Goal: Task Accomplishment & Management: Complete application form

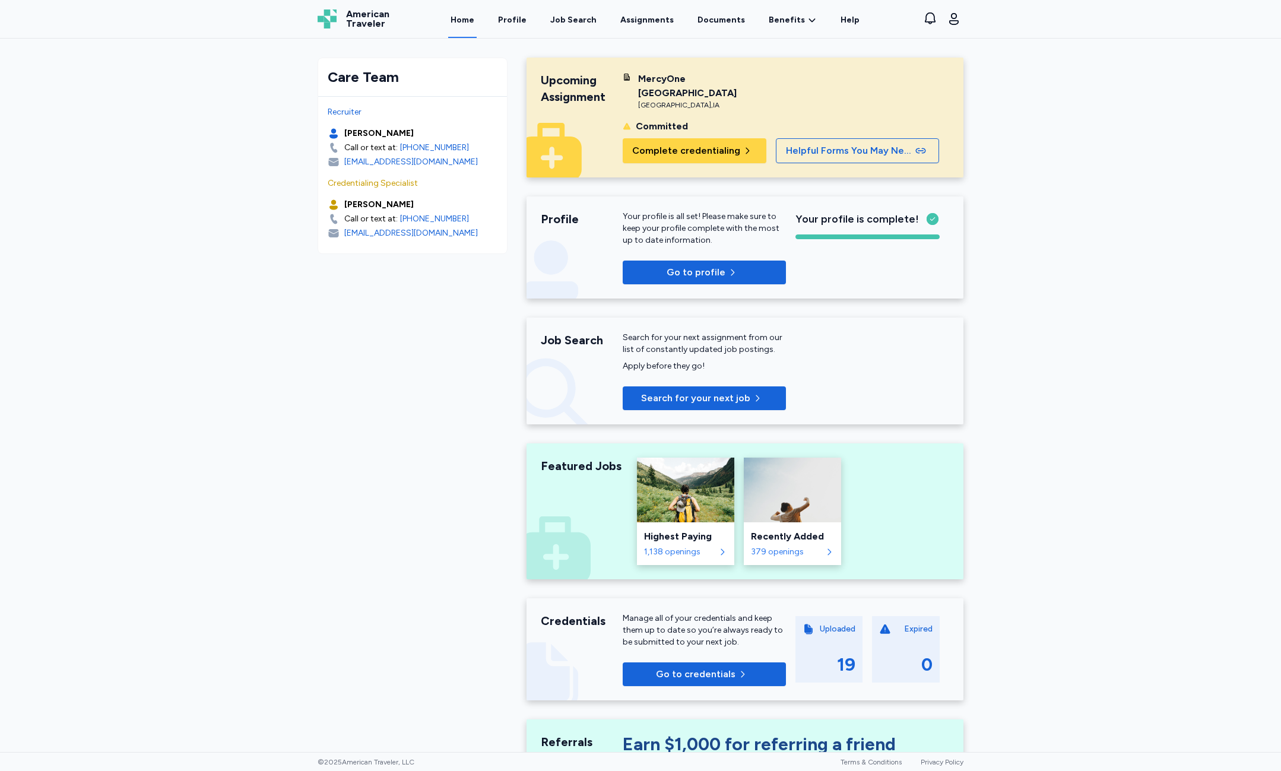
click at [720, 172] on div "Upcoming Assignment MercyOne [GEOGRAPHIC_DATA] [GEOGRAPHIC_DATA] , [GEOGRAPHIC_…" at bounding box center [745, 118] width 437 height 120
click at [718, 166] on div "Upcoming Assignment MercyOne [GEOGRAPHIC_DATA] [GEOGRAPHIC_DATA] , [GEOGRAPHIC_…" at bounding box center [745, 118] width 437 height 120
click at [699, 156] on span "Complete credentialing" at bounding box center [686, 151] width 108 height 14
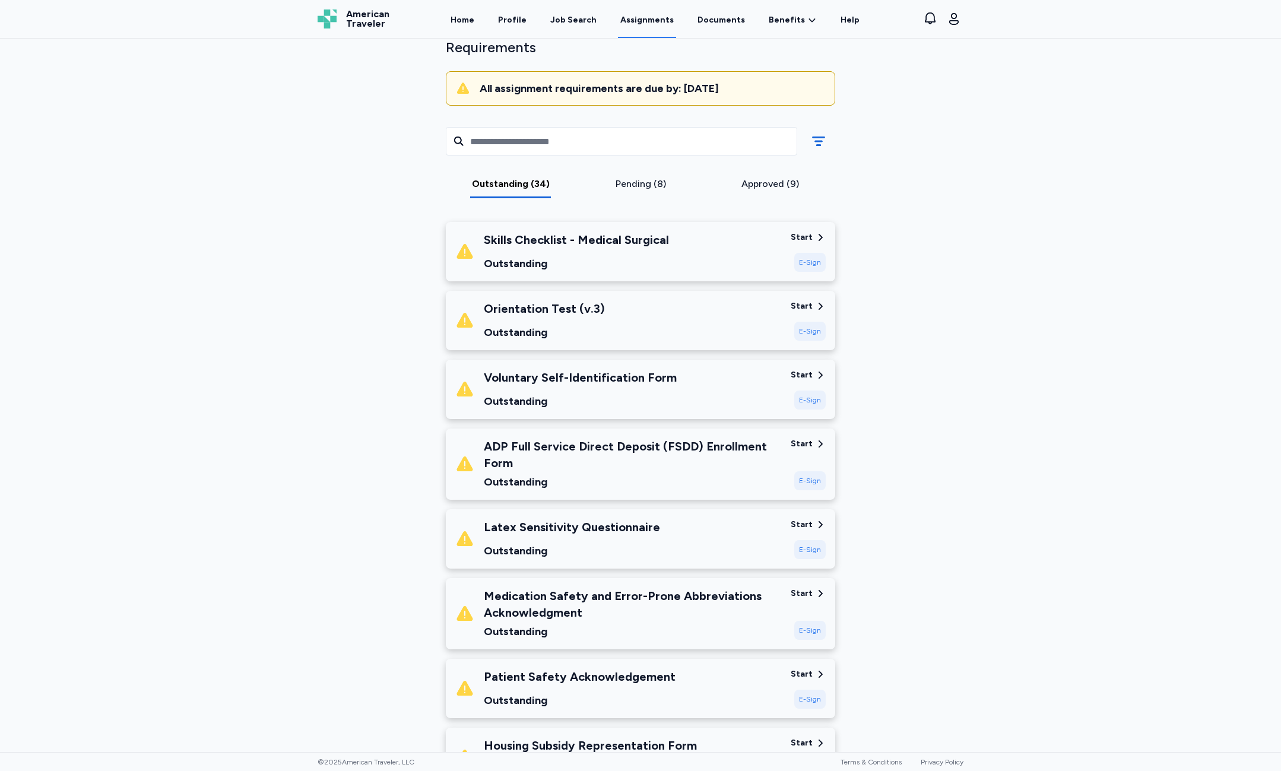
scroll to position [119, 0]
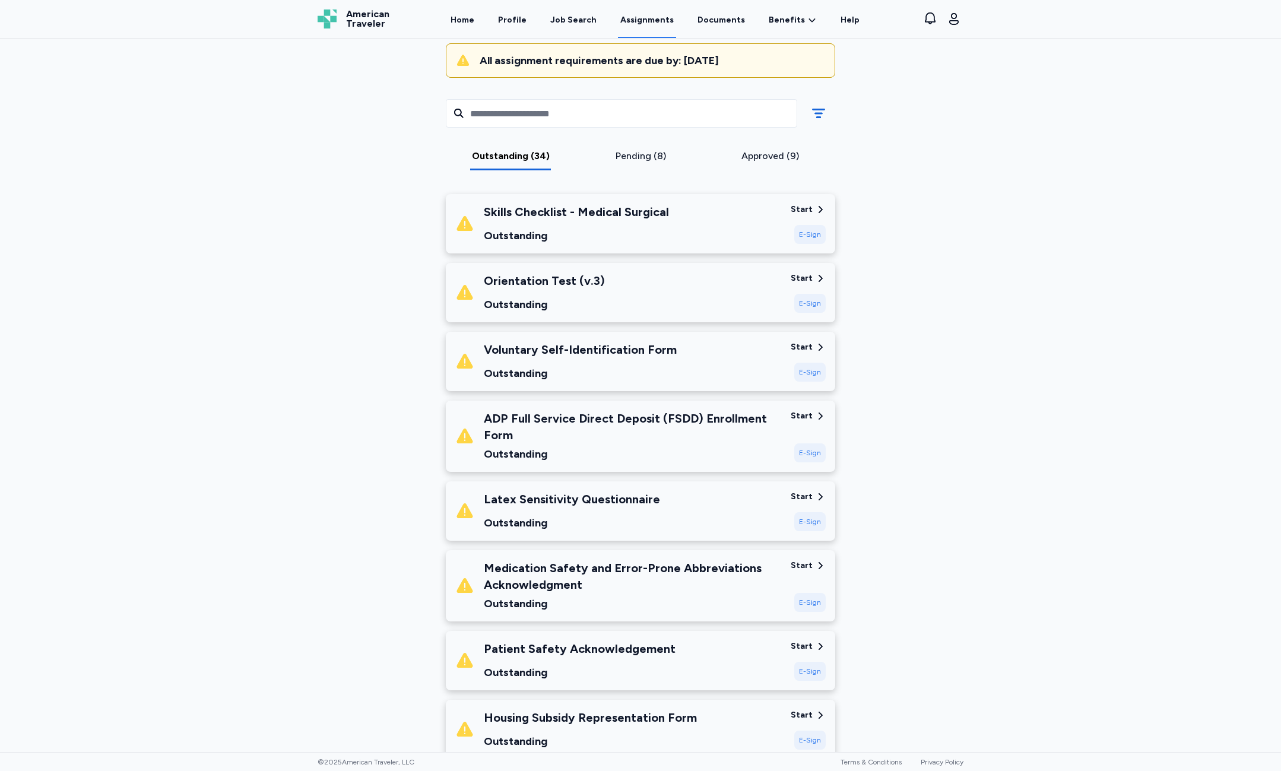
click at [648, 520] on div "Outstanding" at bounding box center [572, 523] width 176 height 17
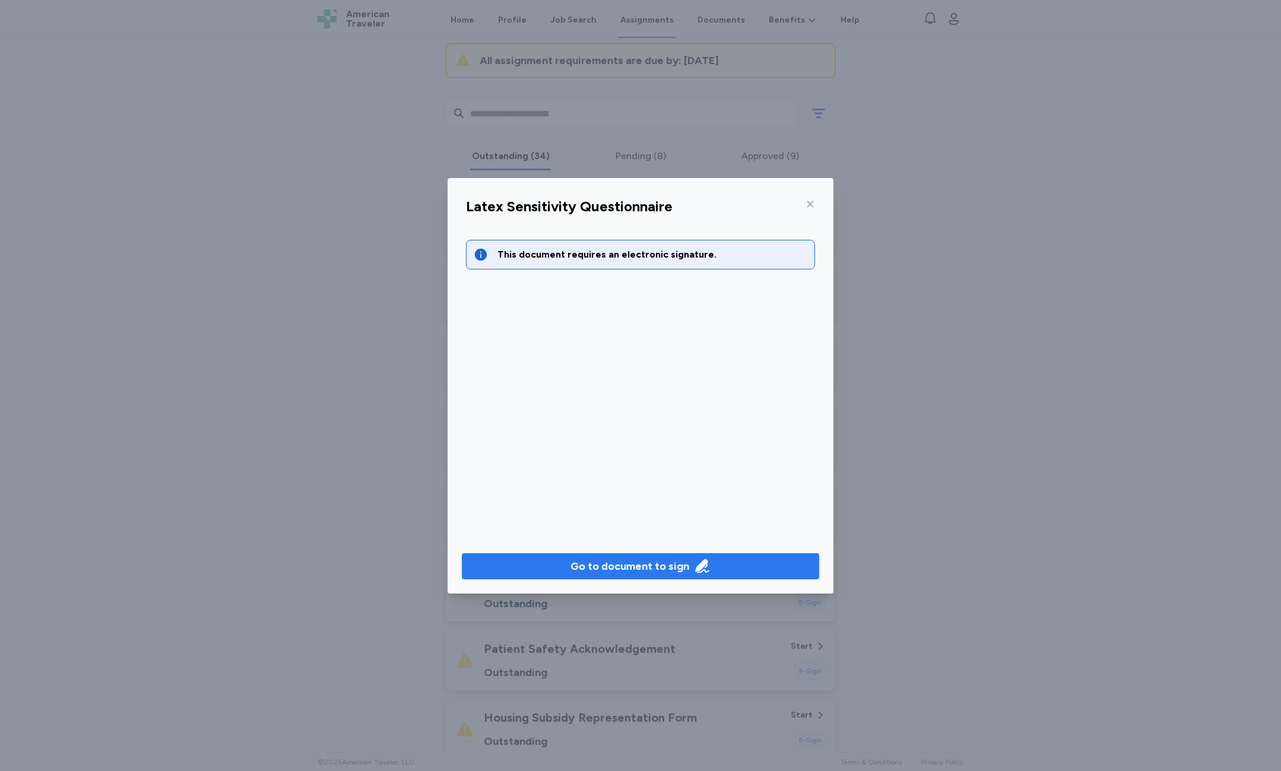
click at [704, 560] on icon "button" at bounding box center [702, 566] width 14 height 14
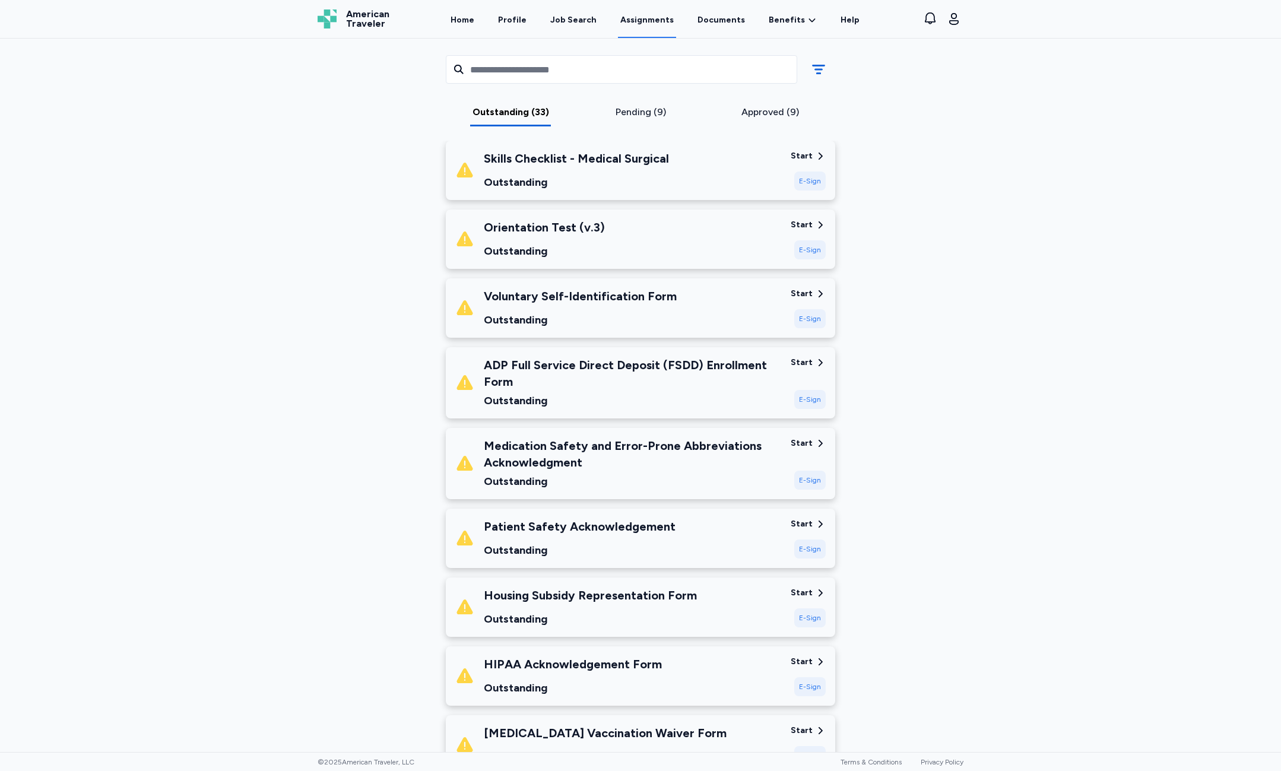
scroll to position [237, 0]
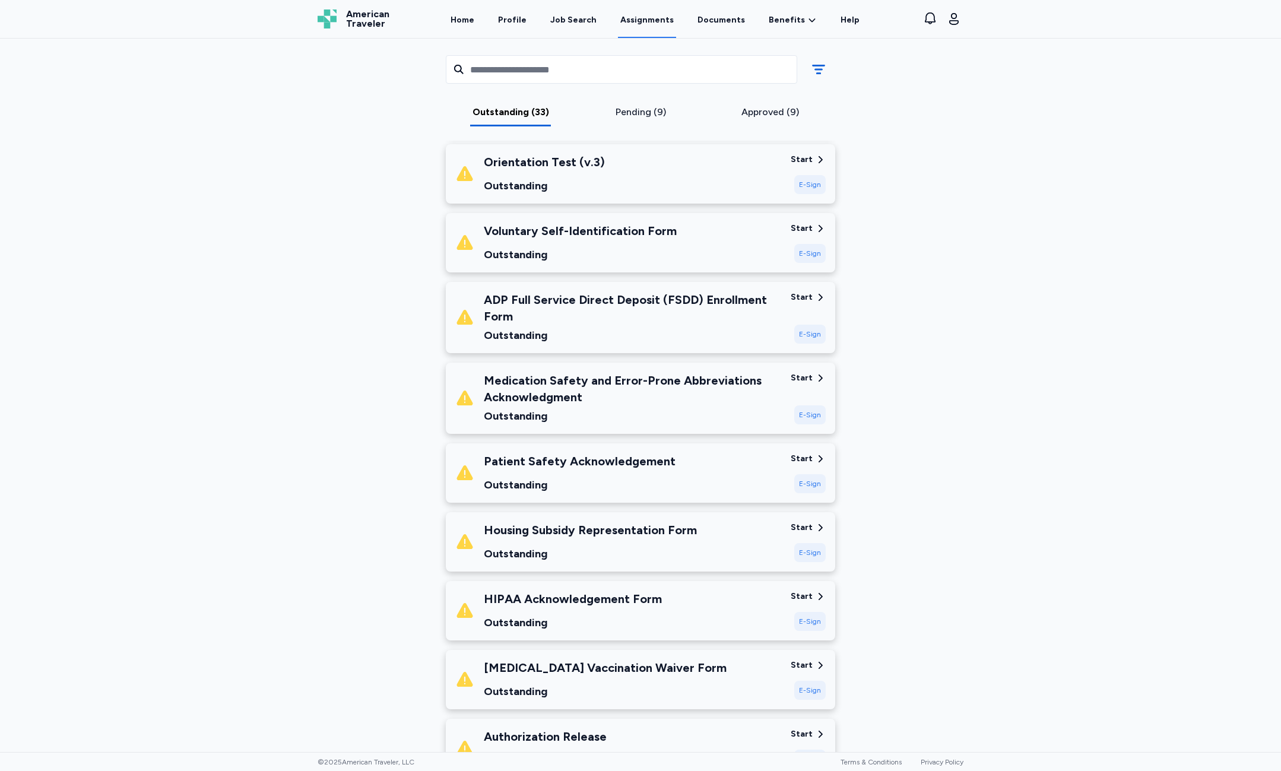
drag, startPoint x: 814, startPoint y: 454, endPoint x: 809, endPoint y: 455, distance: 6.0
click at [809, 455] on div "Start" at bounding box center [808, 459] width 35 height 12
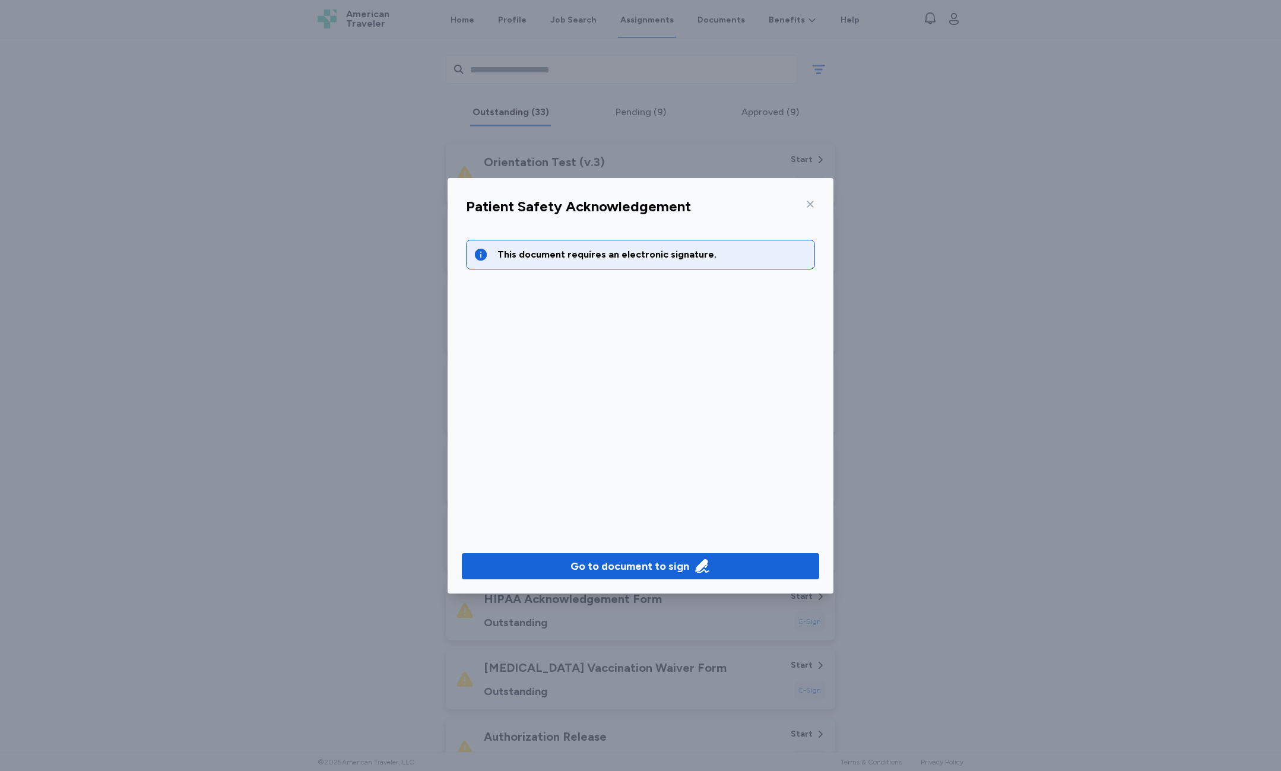
click at [653, 552] on div "Go to document to sign" at bounding box center [641, 566] width 386 height 55
click at [653, 563] on div "Go to document to sign" at bounding box center [629, 566] width 119 height 17
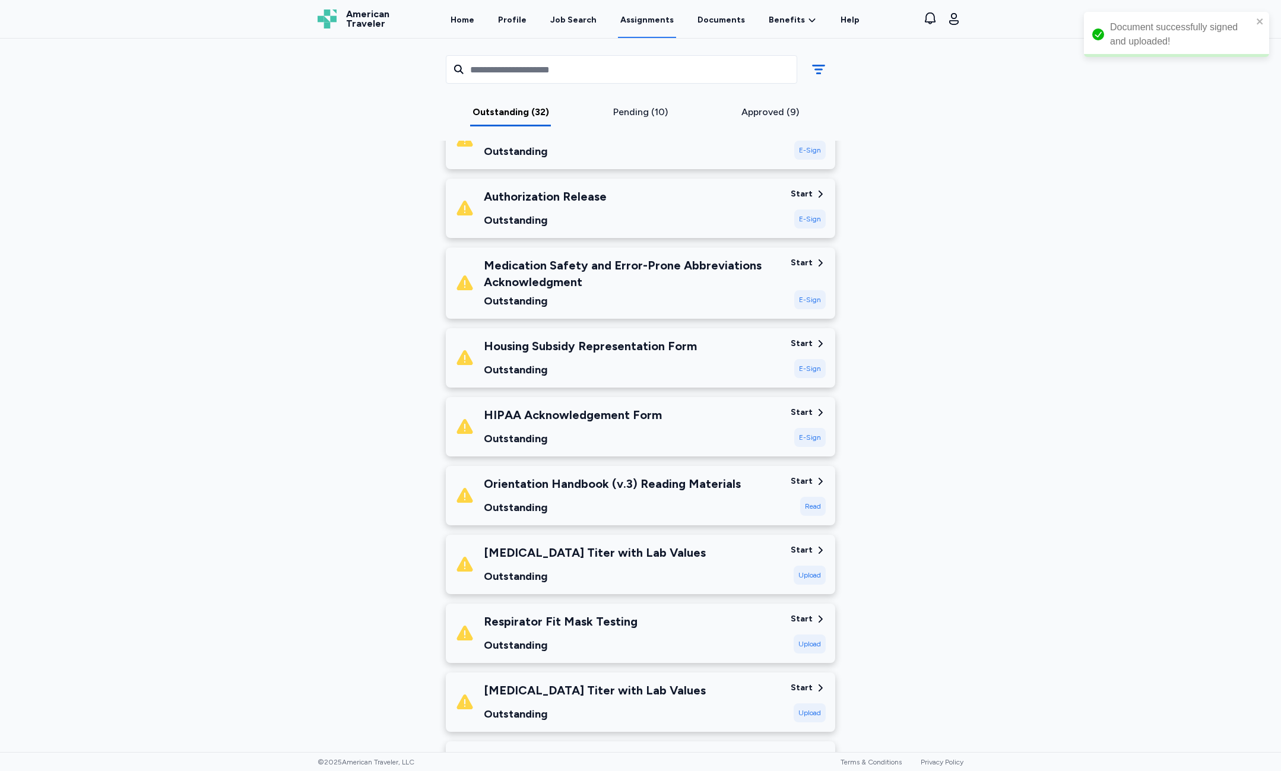
scroll to position [534, 0]
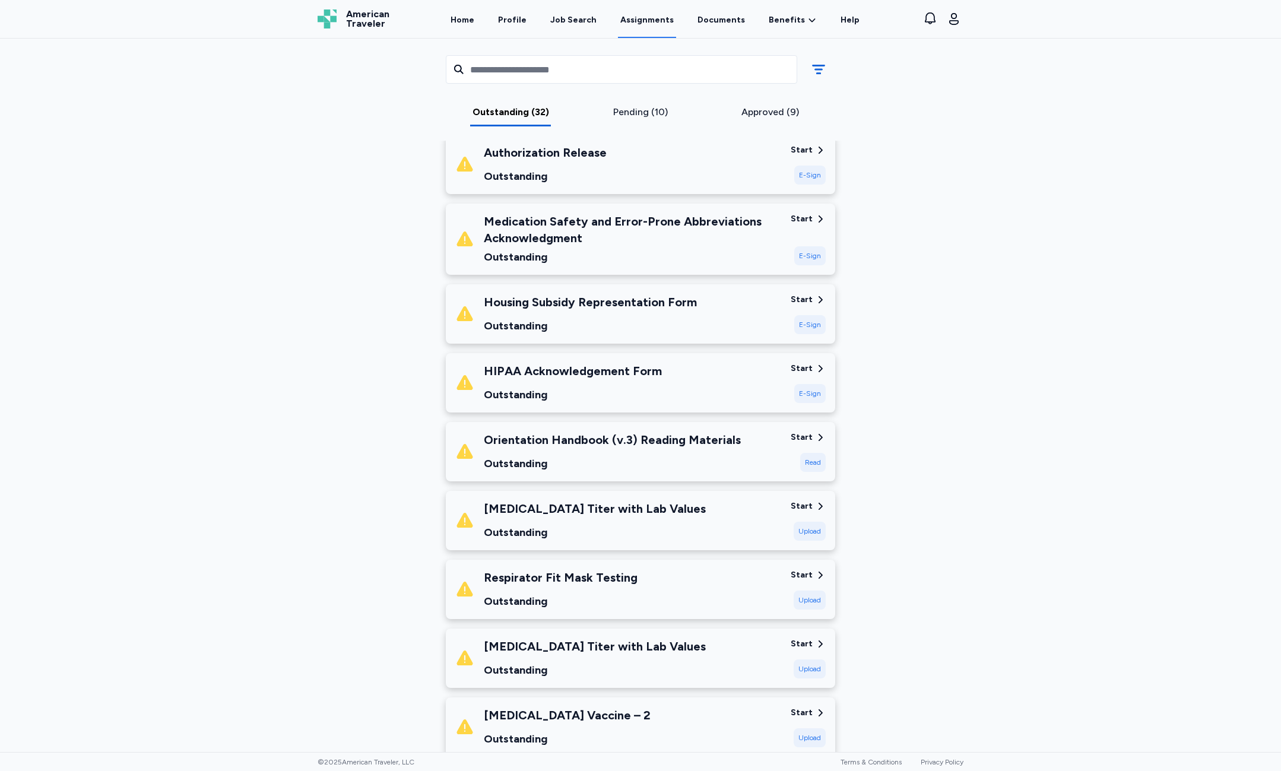
click at [661, 388] on div "HIPAA Acknowledgement Form Outstanding" at bounding box center [618, 383] width 326 height 40
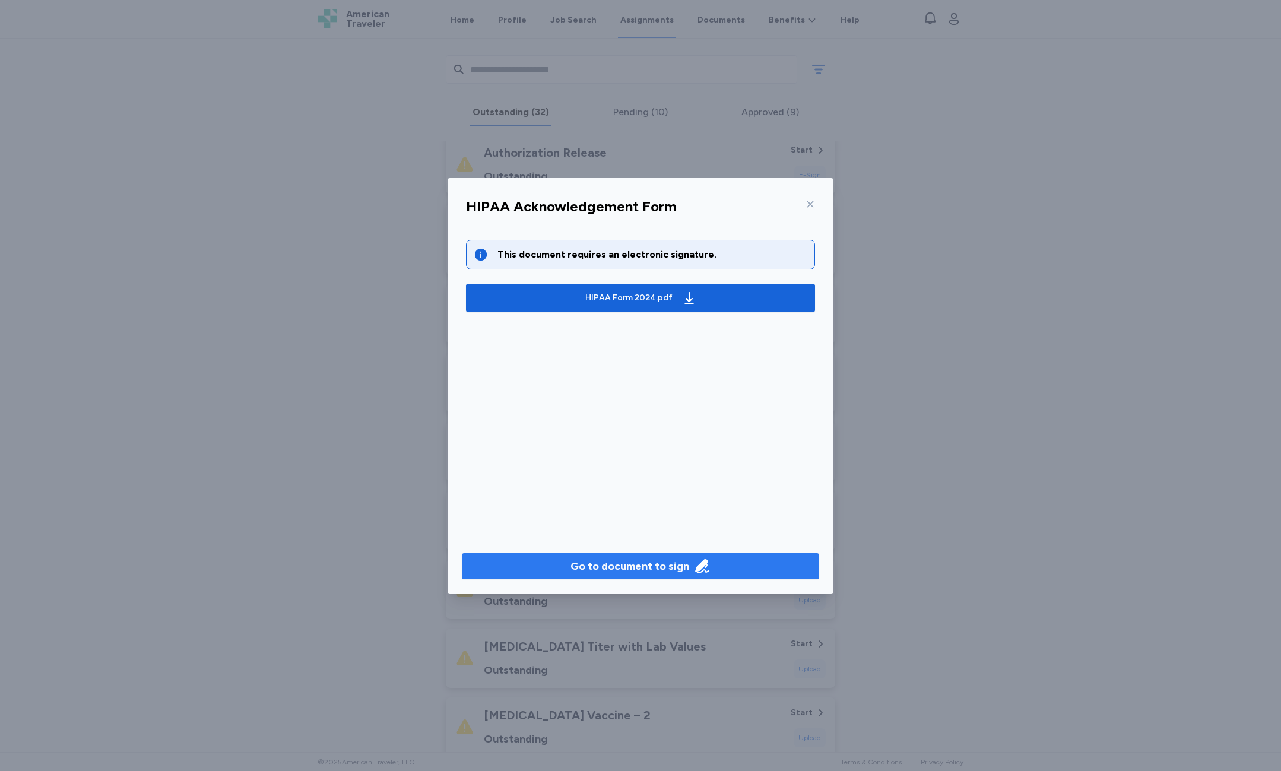
click at [584, 565] on div "Go to document to sign" at bounding box center [629, 566] width 119 height 17
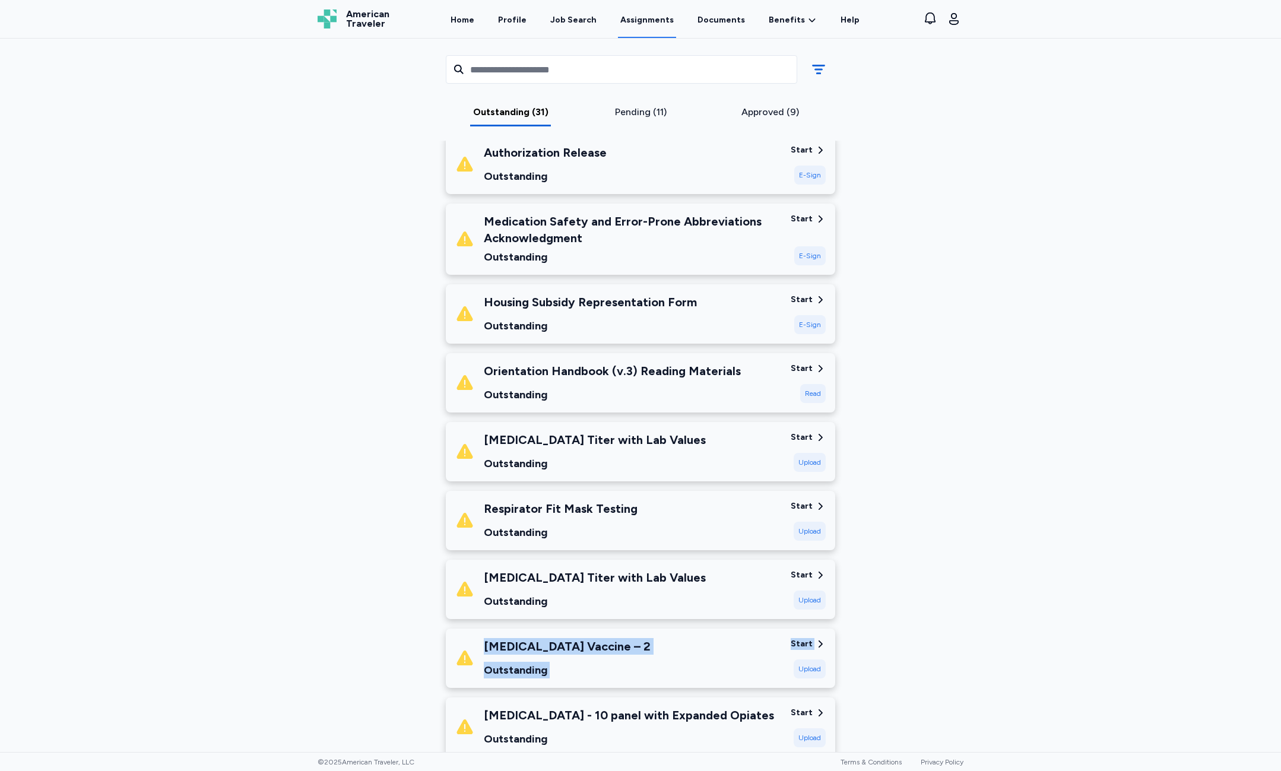
click at [1031, 623] on div "MercyOne [GEOGRAPHIC_DATA] [DATE] - [DATE] Requirements All assignment requirem…" at bounding box center [640, 396] width 1281 height 714
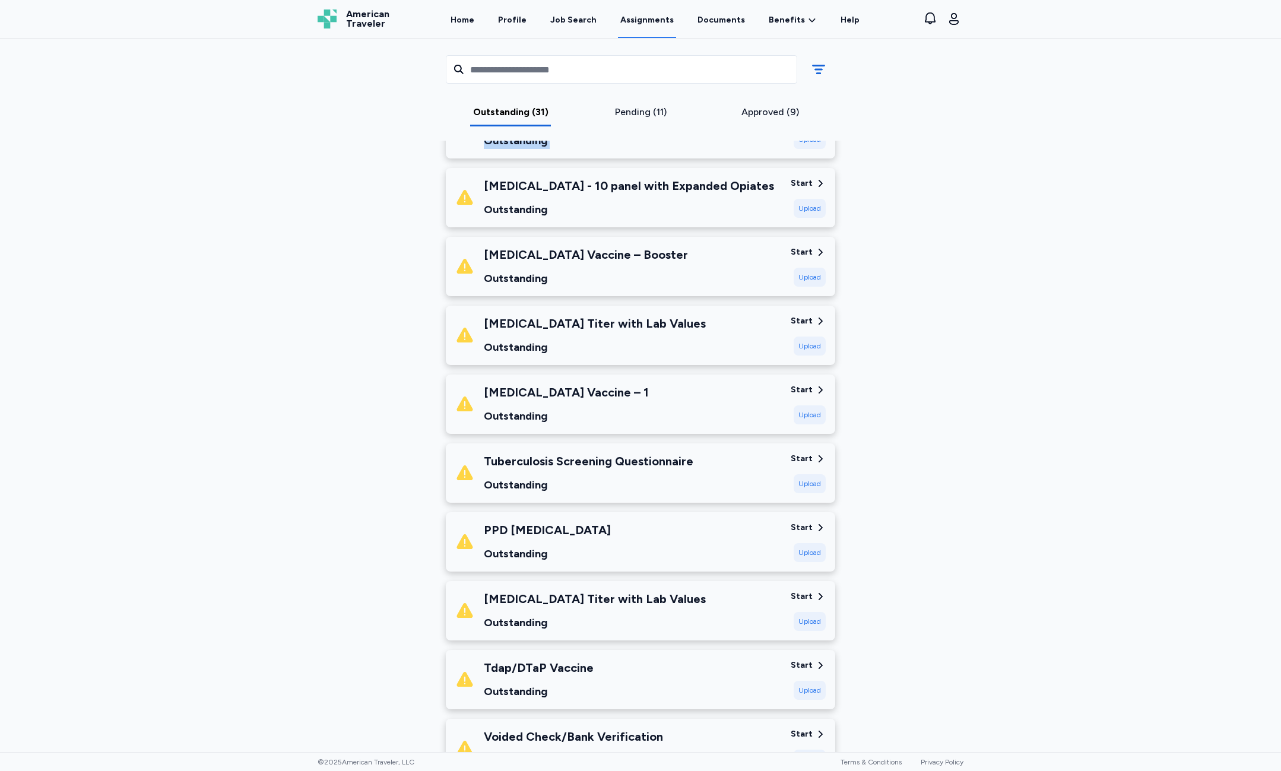
scroll to position [1069, 0]
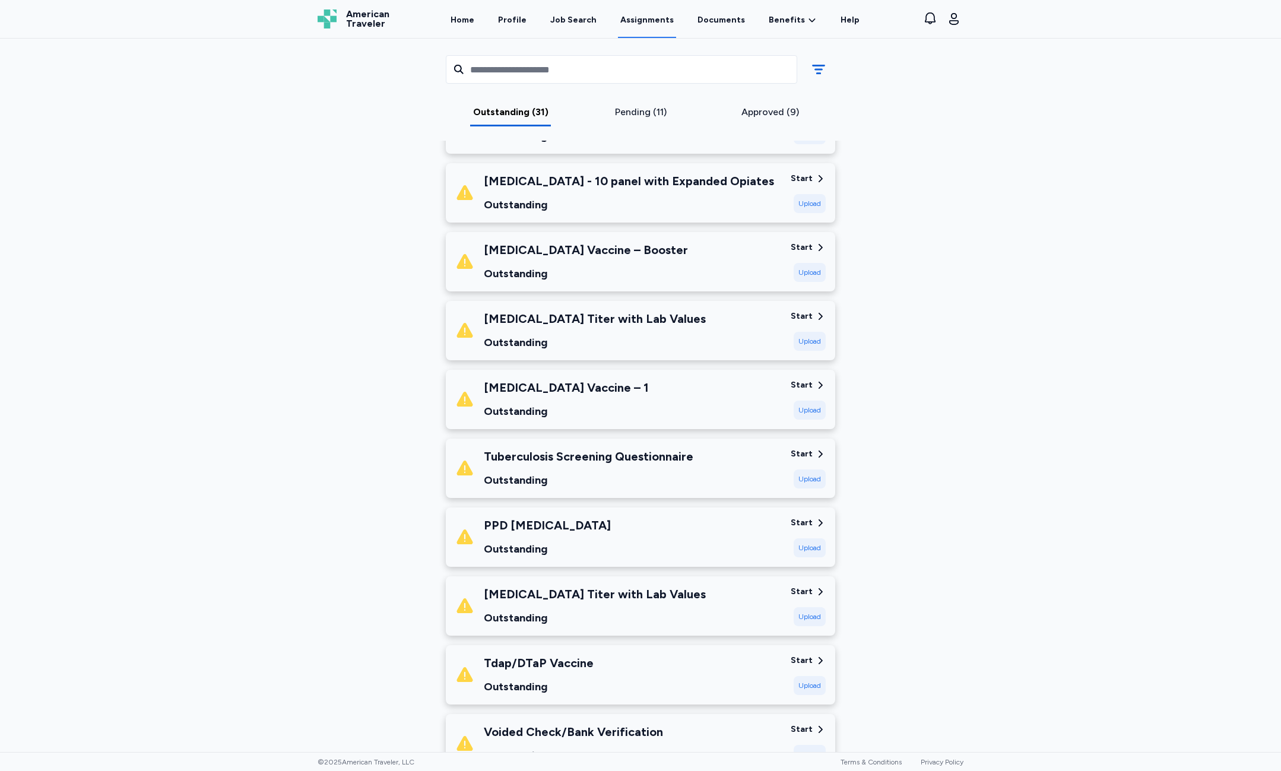
click at [817, 474] on div "Upload" at bounding box center [810, 479] width 32 height 19
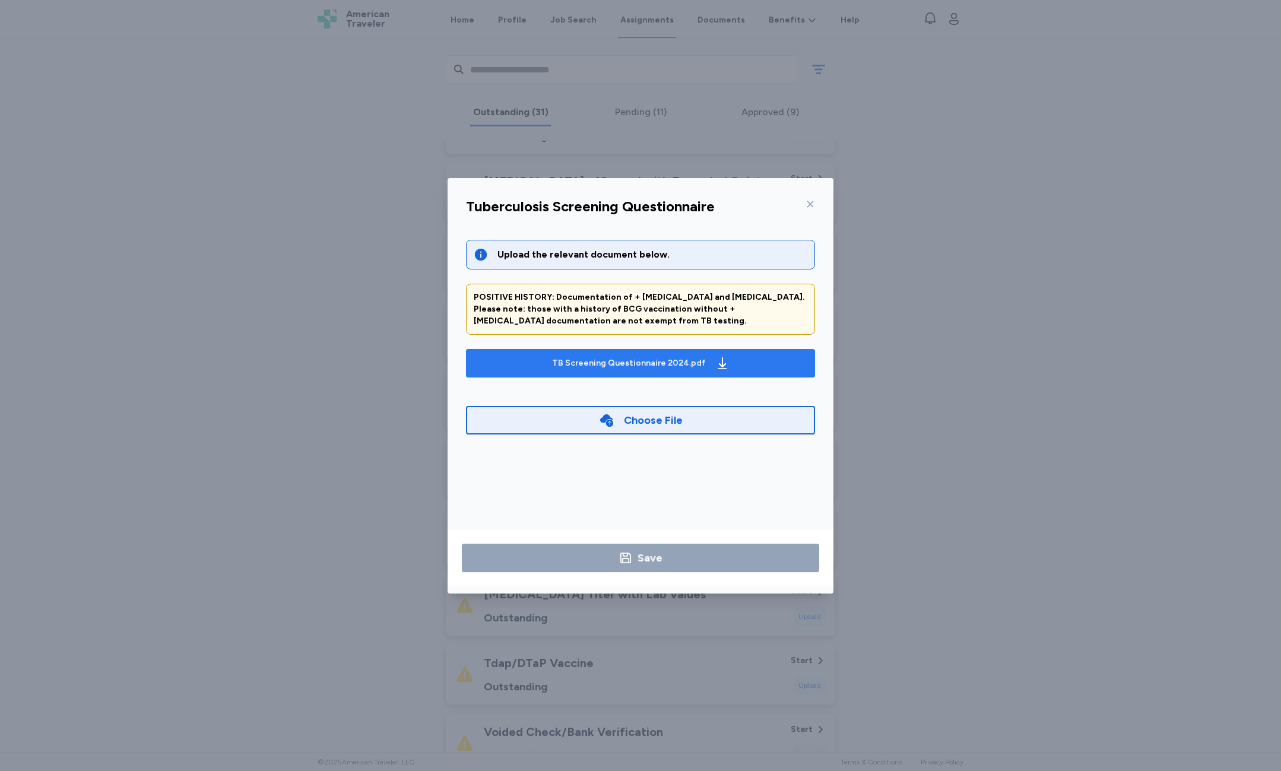
click at [741, 369] on span "TB Screening Questionnaire 2024.pdf" at bounding box center [641, 363] width 330 height 19
click at [814, 203] on icon at bounding box center [810, 203] width 9 height 9
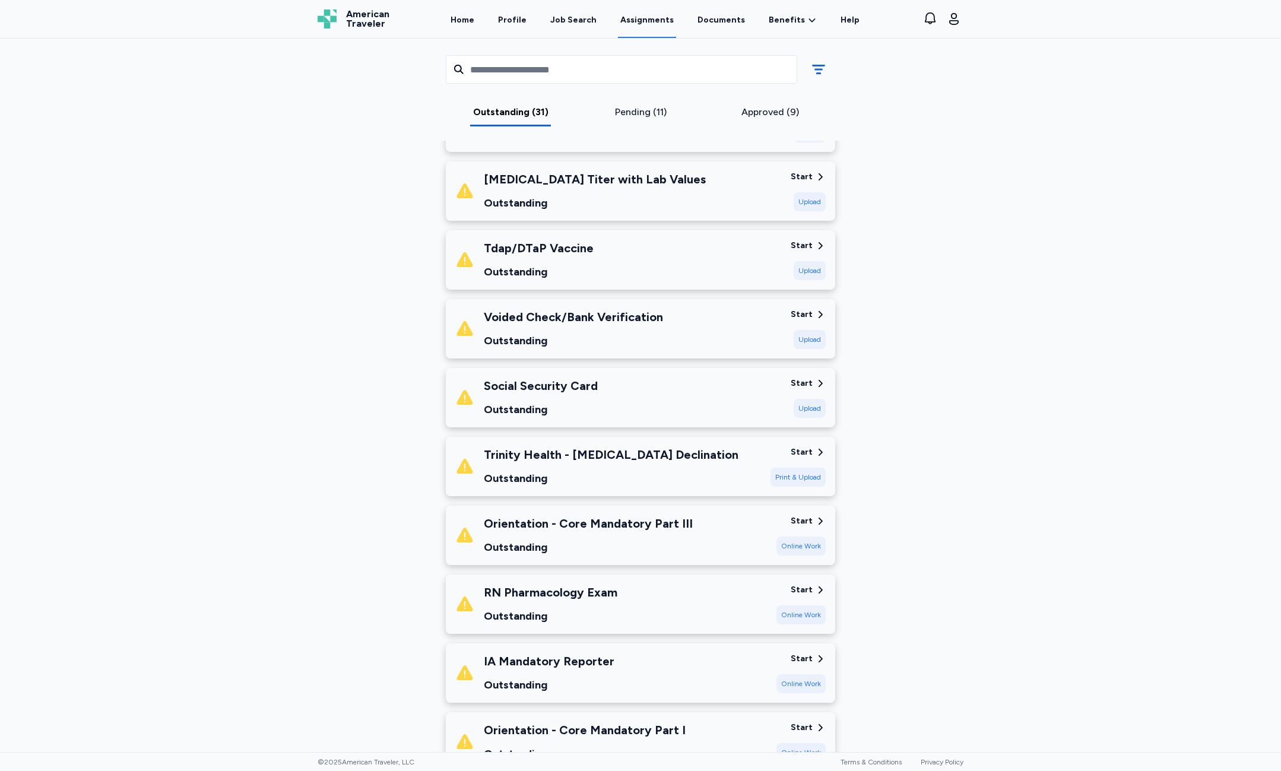
scroll to position [1484, 0]
